Goal: Information Seeking & Learning: Learn about a topic

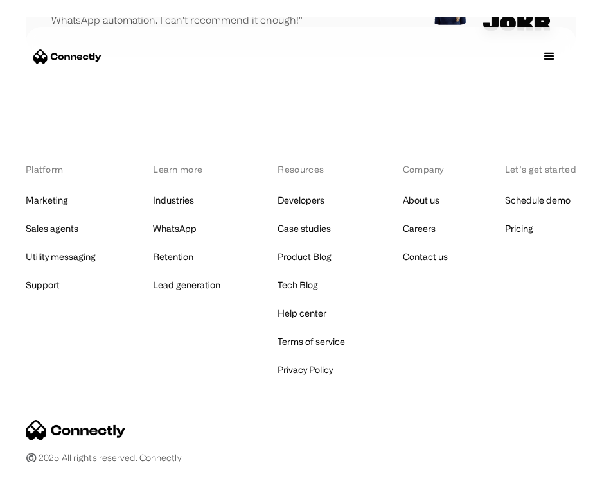
scroll to position [8733, 0]
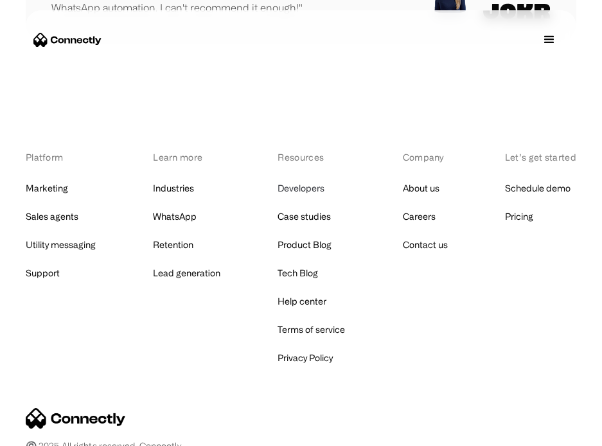
click at [302, 191] on link "Developers" at bounding box center [300, 188] width 47 height 18
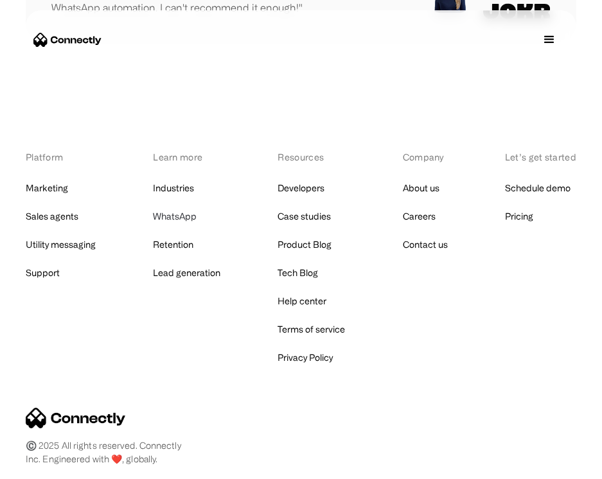
click at [179, 216] on link "WhatsApp" at bounding box center [175, 216] width 44 height 18
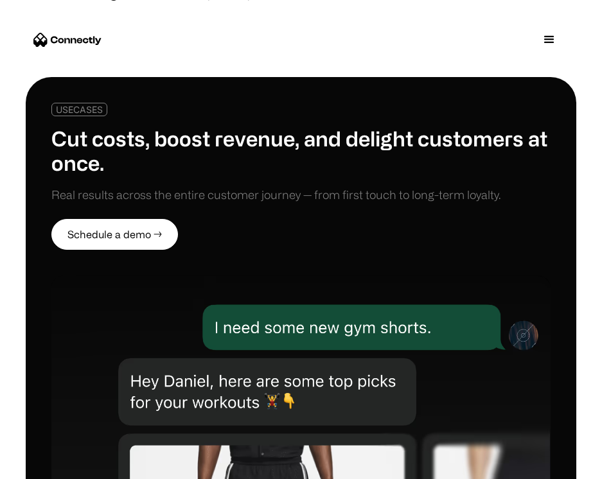
scroll to position [799, 0]
